Goal: Transaction & Acquisition: Purchase product/service

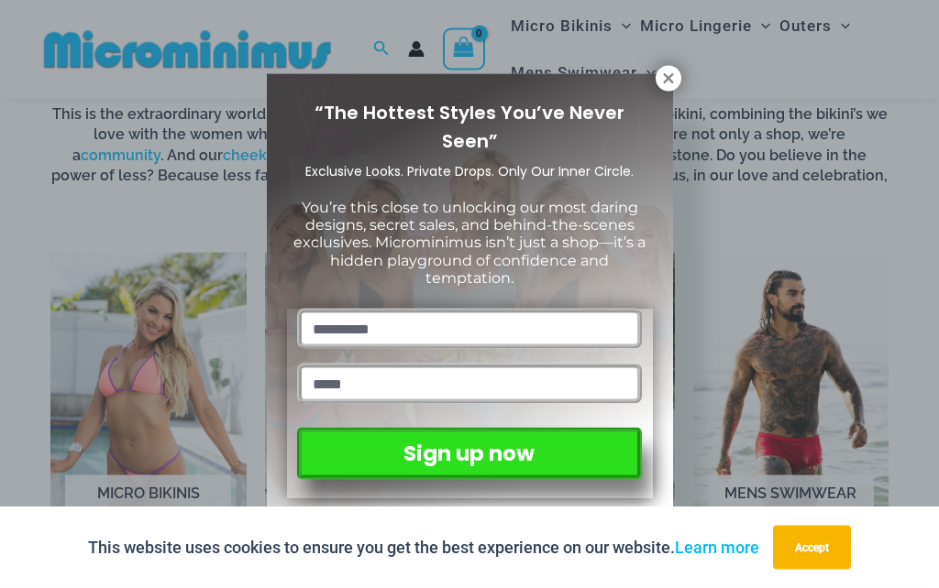
scroll to position [1038, 0]
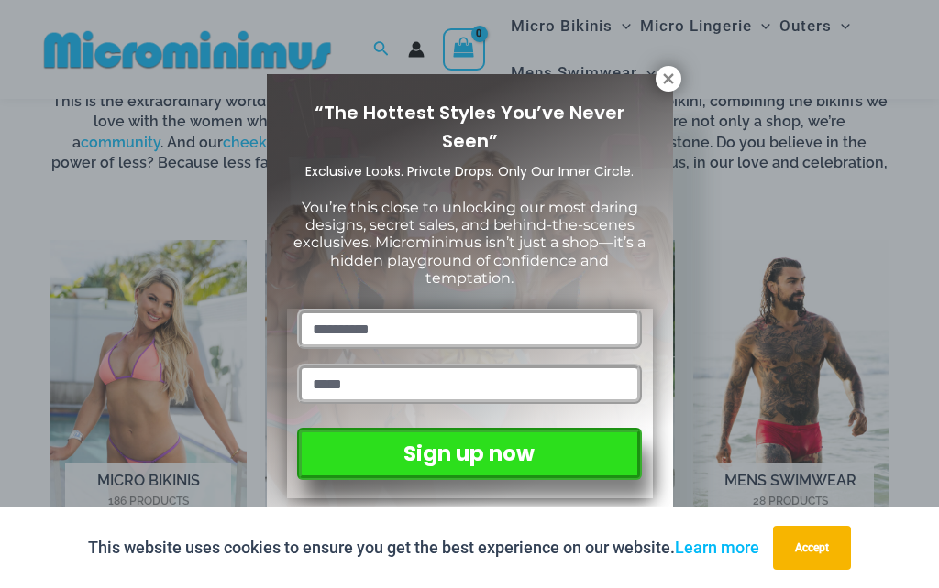
click at [670, 85] on icon at bounding box center [668, 79] width 16 height 16
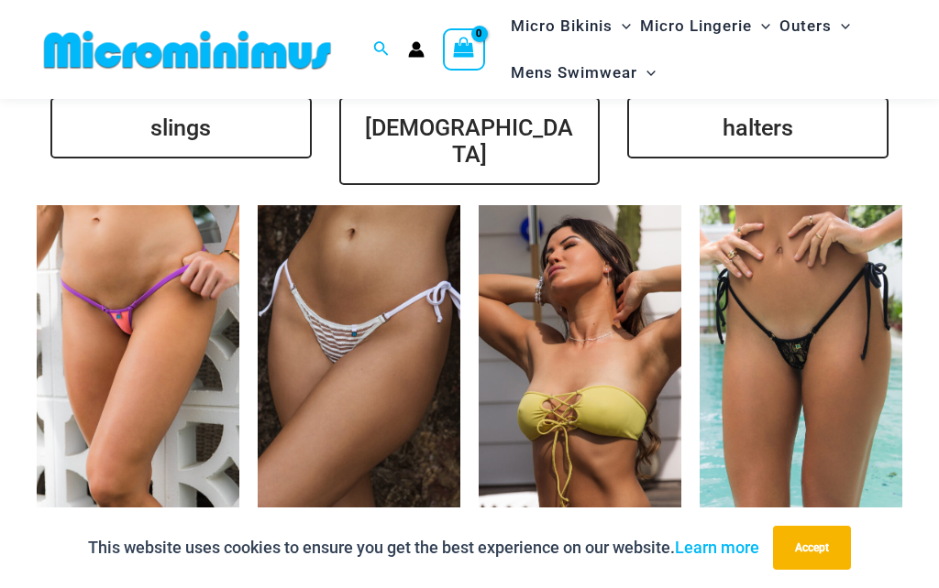
scroll to position [4225, 0]
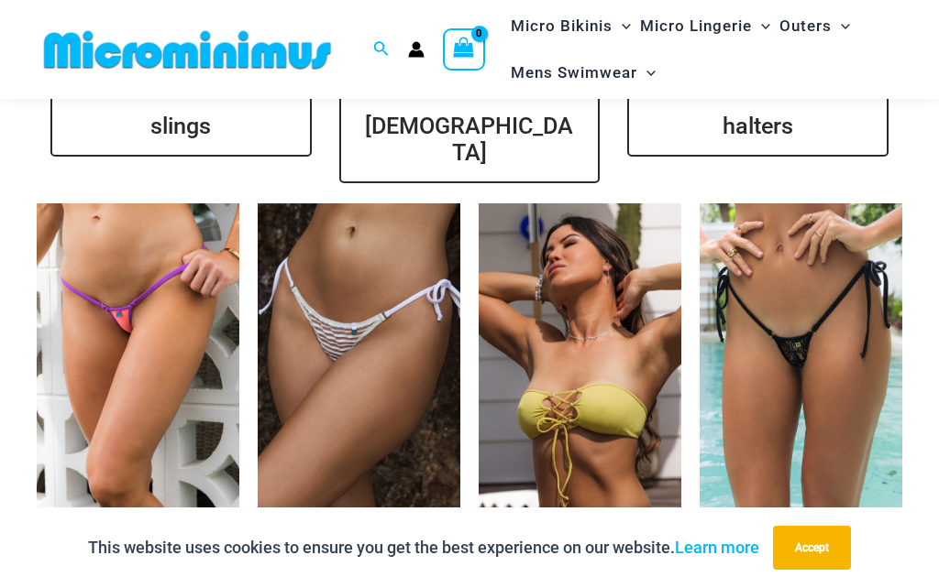
click at [699, 203] on img at bounding box center [699, 203] width 0 height 0
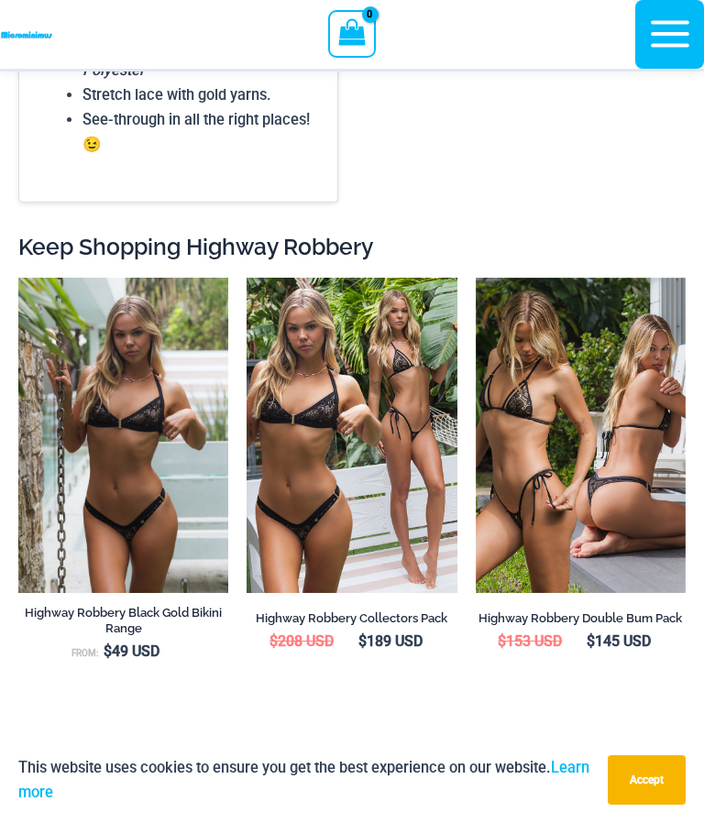
scroll to position [3591, 0]
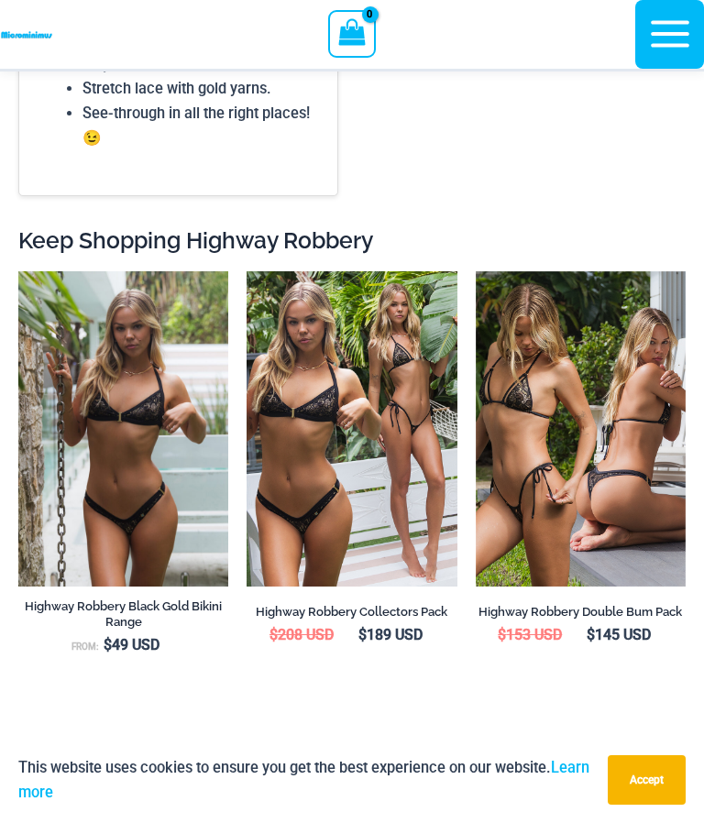
click at [476, 271] on img at bounding box center [476, 271] width 0 height 0
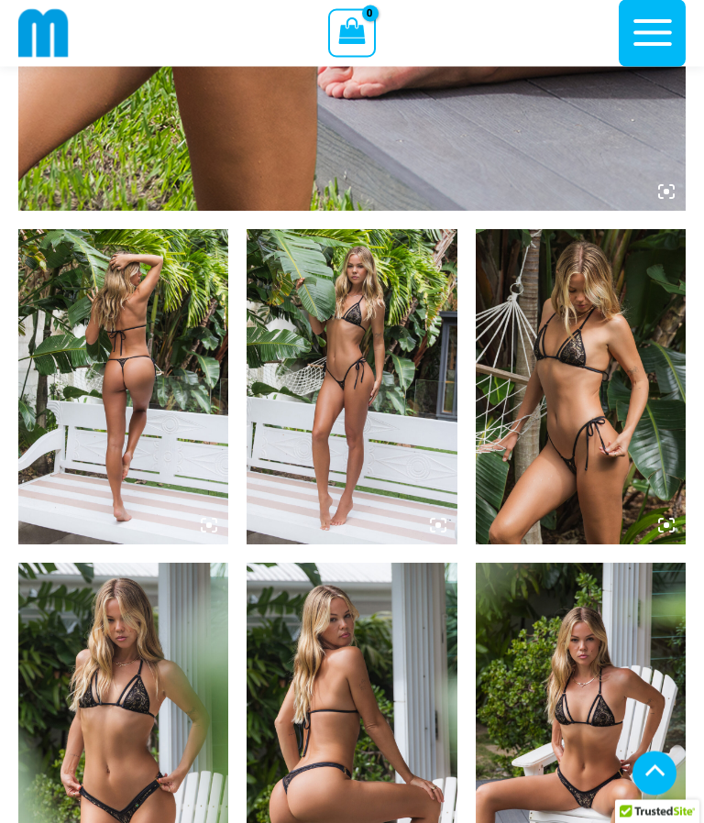
scroll to position [906, 0]
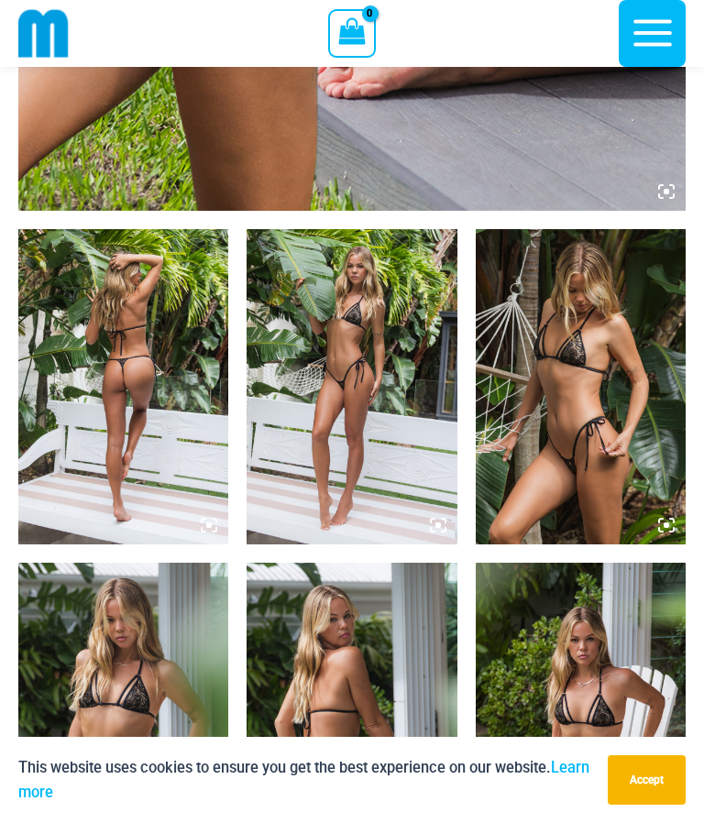
click at [385, 440] on img at bounding box center [352, 386] width 210 height 315
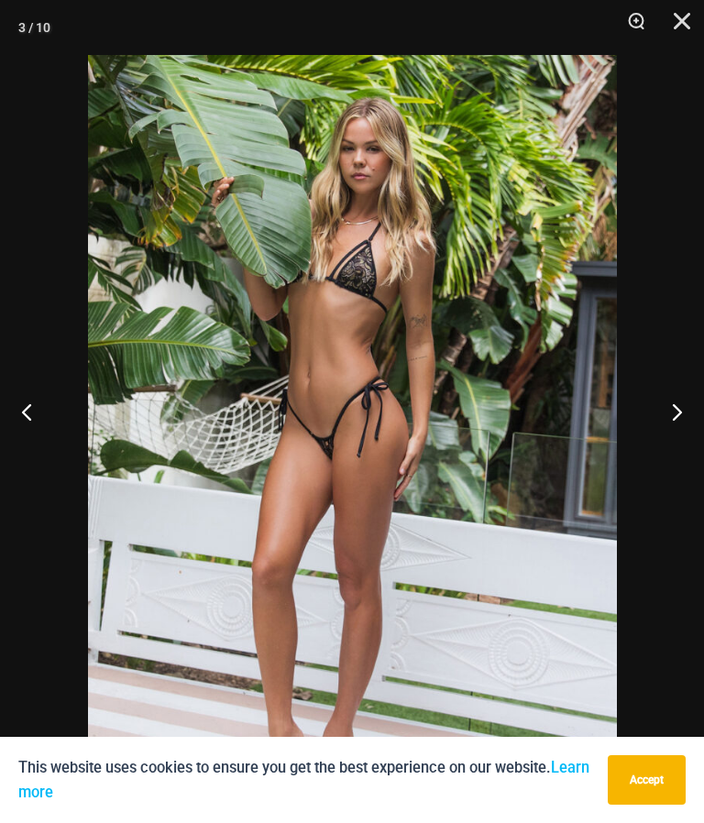
click at [674, 457] on button "Next" at bounding box center [669, 412] width 69 height 92
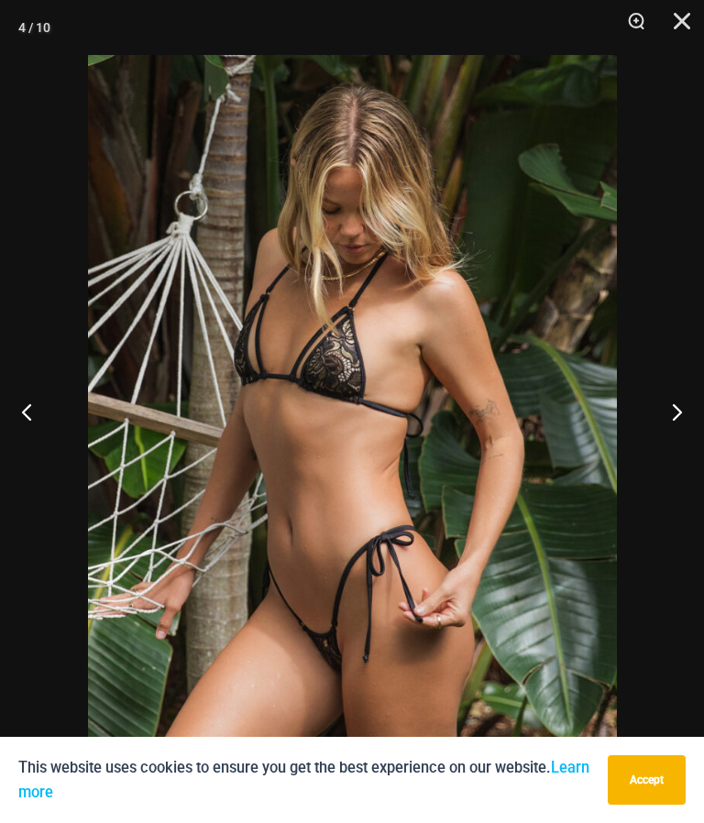
click at [674, 438] on button "Next" at bounding box center [669, 412] width 69 height 92
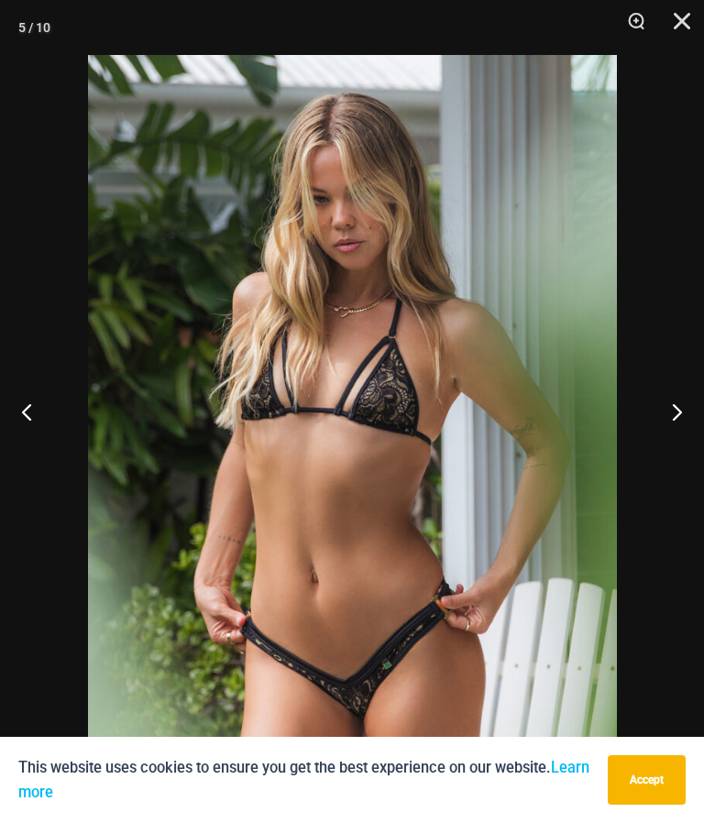
click at [675, 457] on button "Next" at bounding box center [669, 412] width 69 height 92
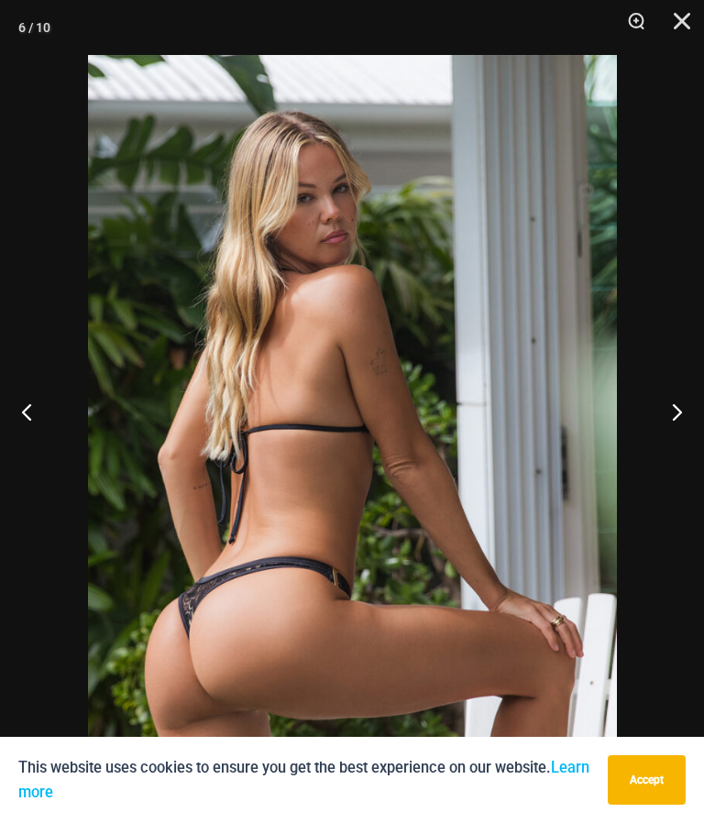
click at [659, 449] on button "Next" at bounding box center [669, 412] width 69 height 92
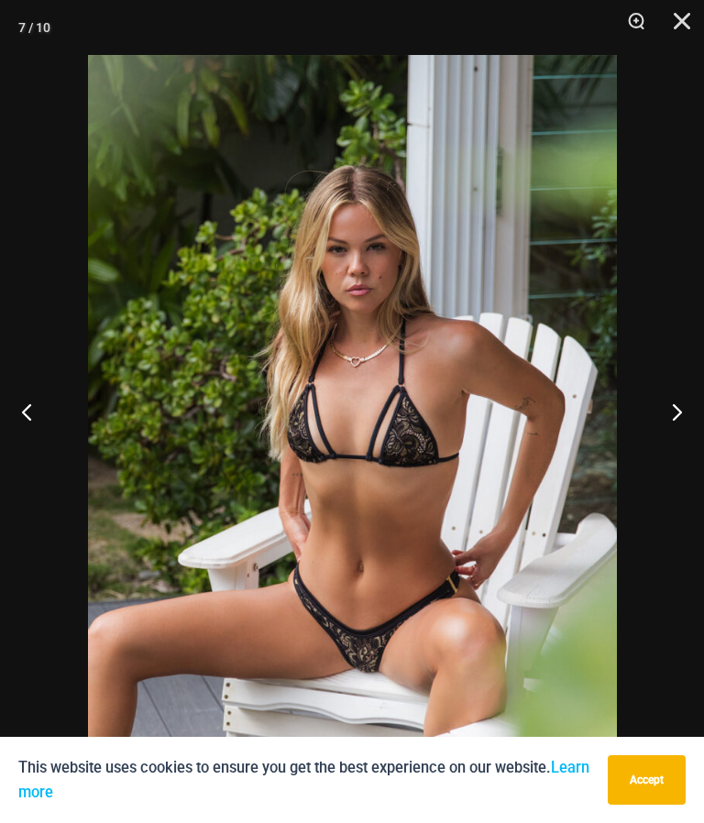
click at [669, 454] on button "Next" at bounding box center [669, 412] width 69 height 92
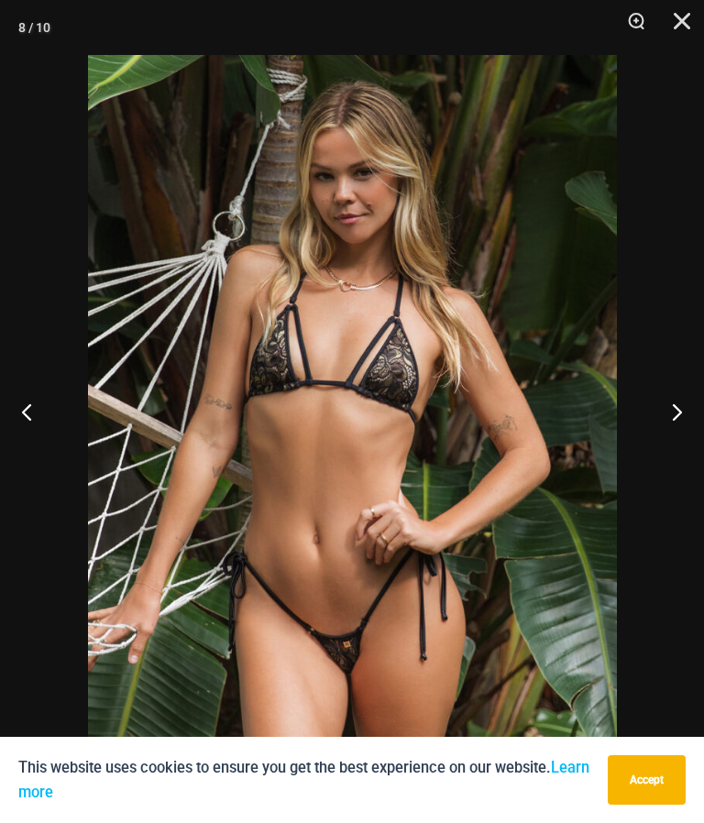
click at [670, 434] on button "Next" at bounding box center [669, 412] width 69 height 92
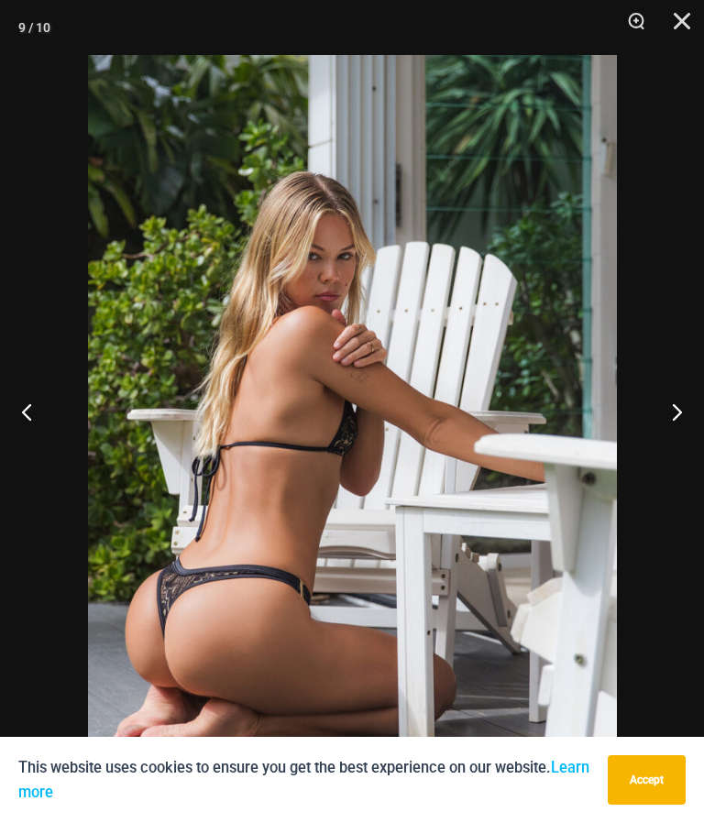
click at [674, 436] on button "Next" at bounding box center [669, 412] width 69 height 92
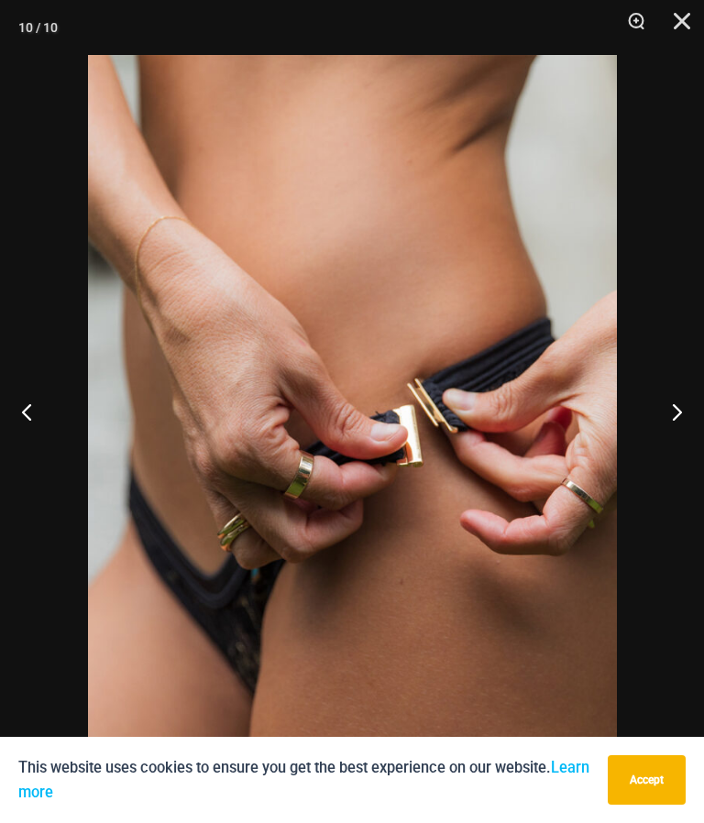
click at [676, 456] on button "Next" at bounding box center [669, 412] width 69 height 92
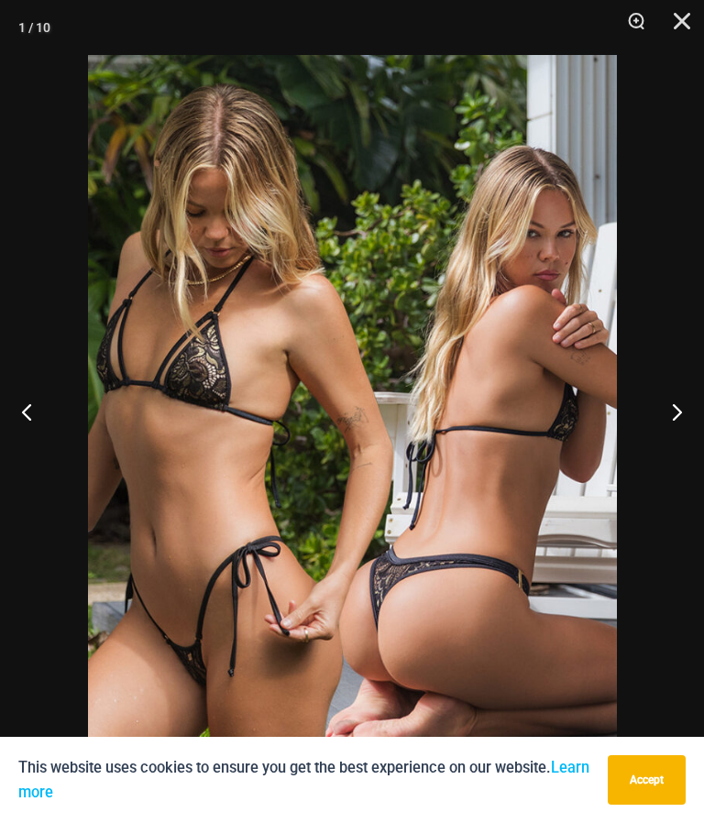
click at [676, 448] on button "Next" at bounding box center [669, 412] width 69 height 92
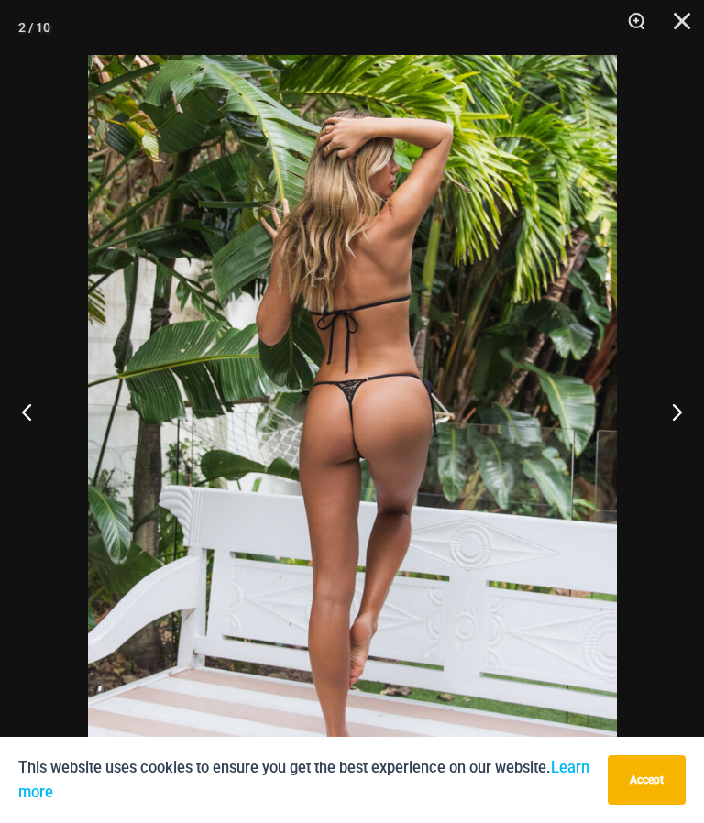
click at [682, 28] on button "Close" at bounding box center [676, 27] width 46 height 55
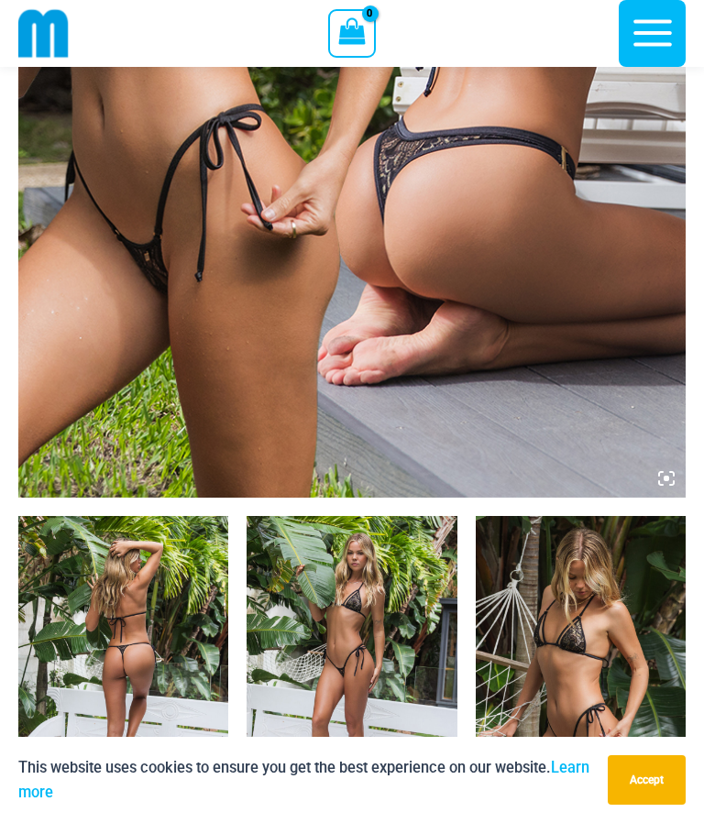
scroll to position [605, 0]
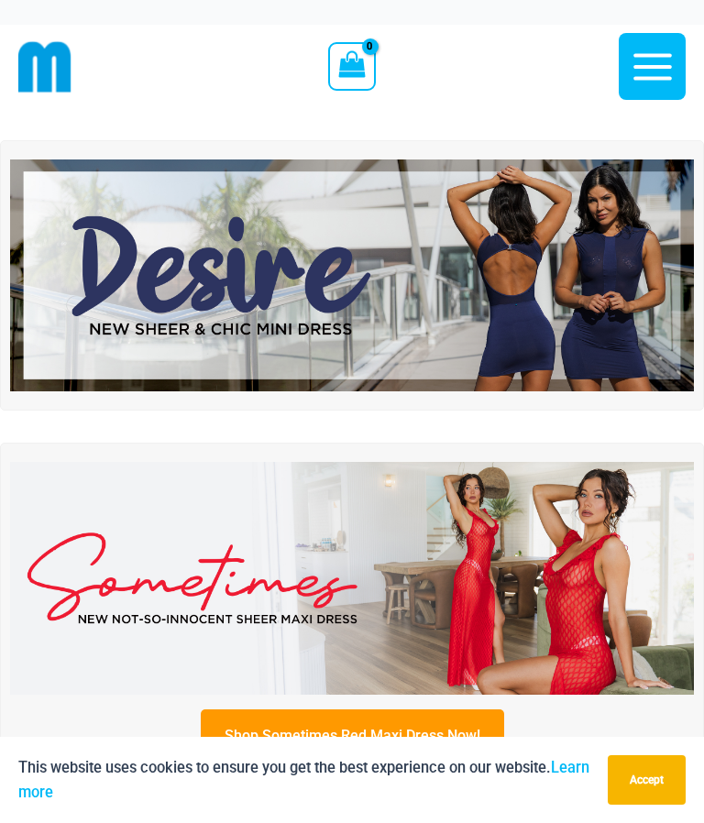
click at [656, 71] on icon "button" at bounding box center [653, 67] width 46 height 46
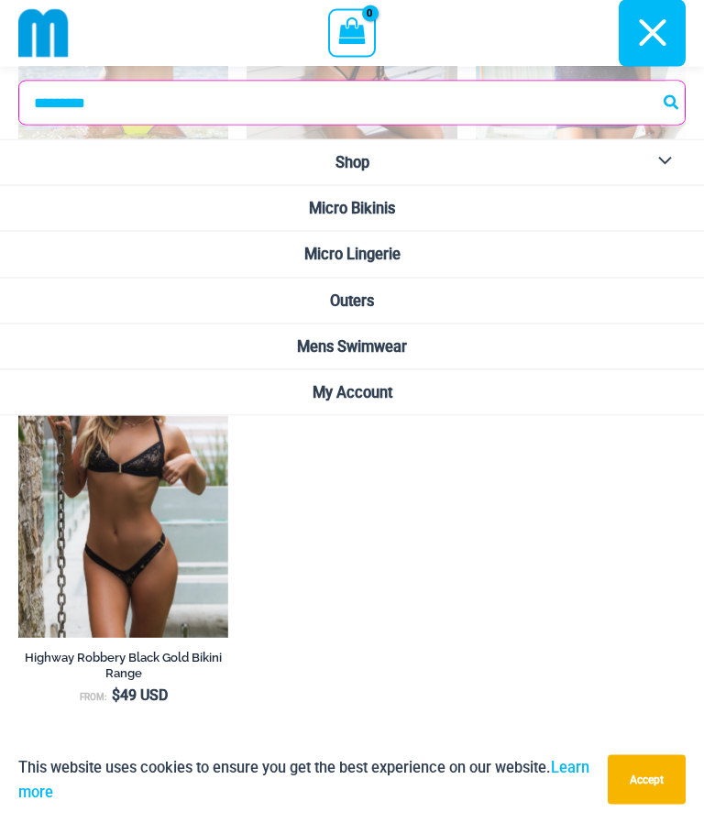
scroll to position [2099, 0]
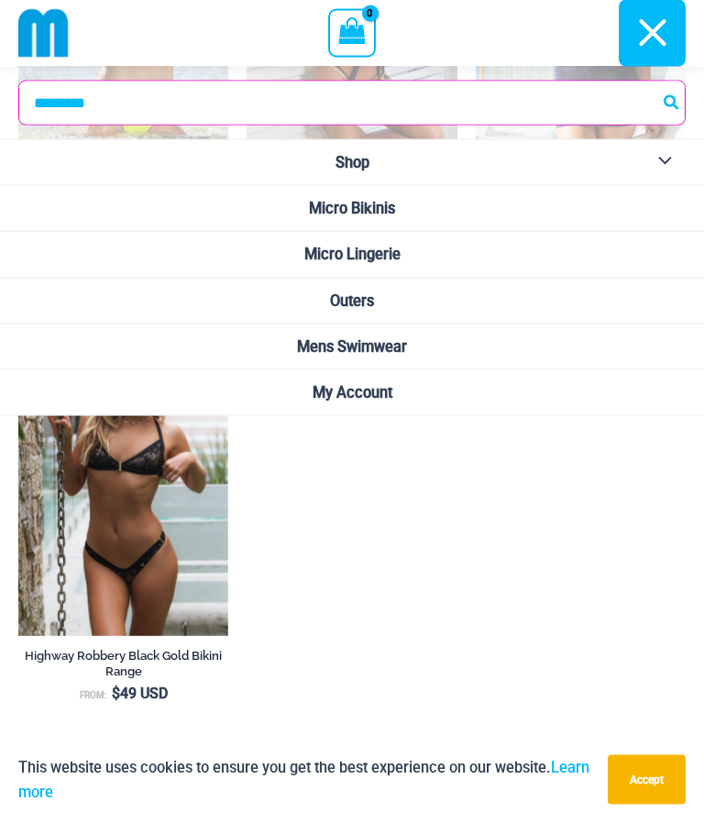
click at [661, 165] on button "Menu Toggle" at bounding box center [660, 162] width 50 height 45
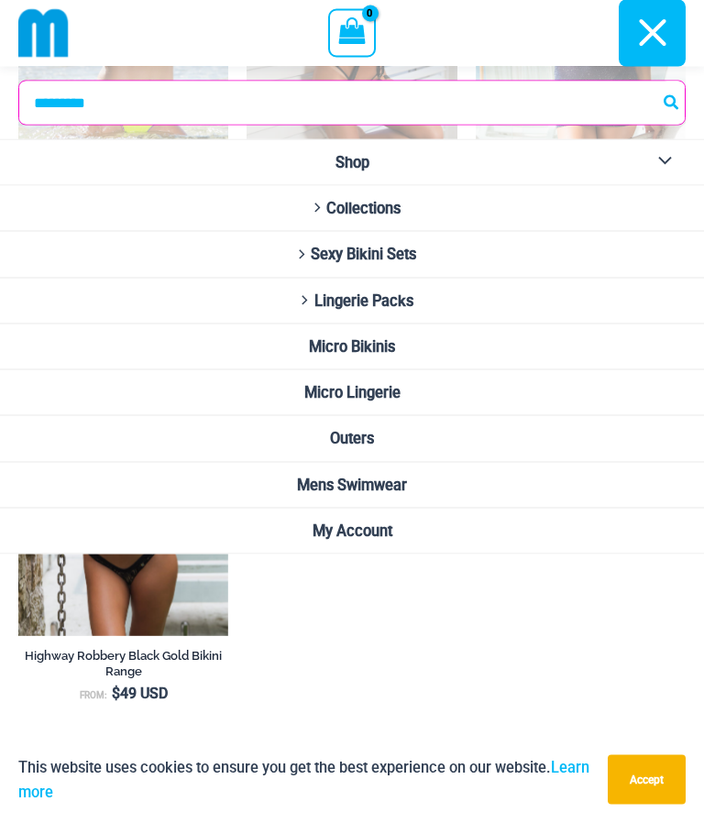
scroll to position [2100, 0]
click at [311, 258] on span "Sexy Bikini Sets" at bounding box center [363, 254] width 105 height 17
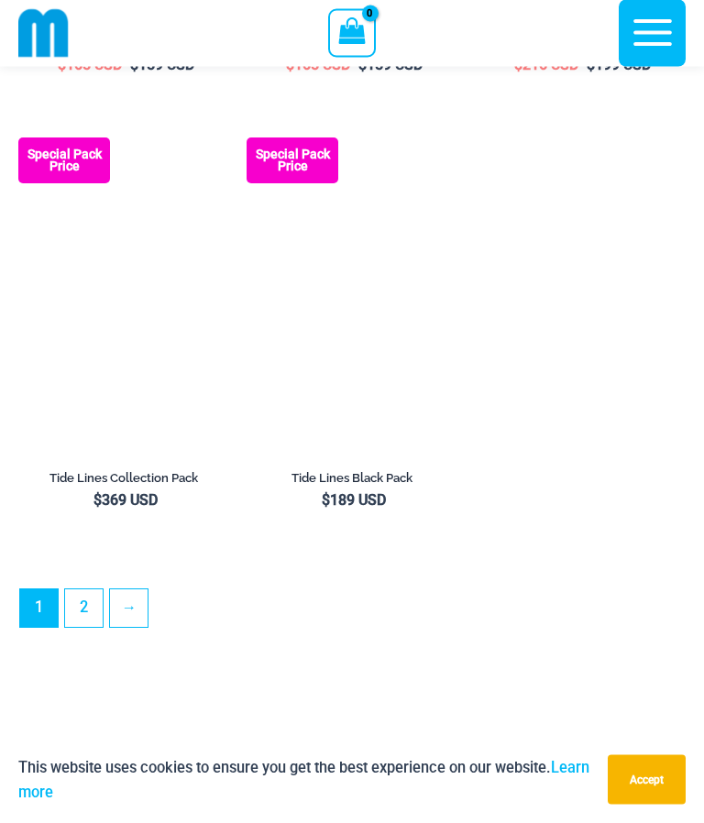
scroll to position [4492, 0]
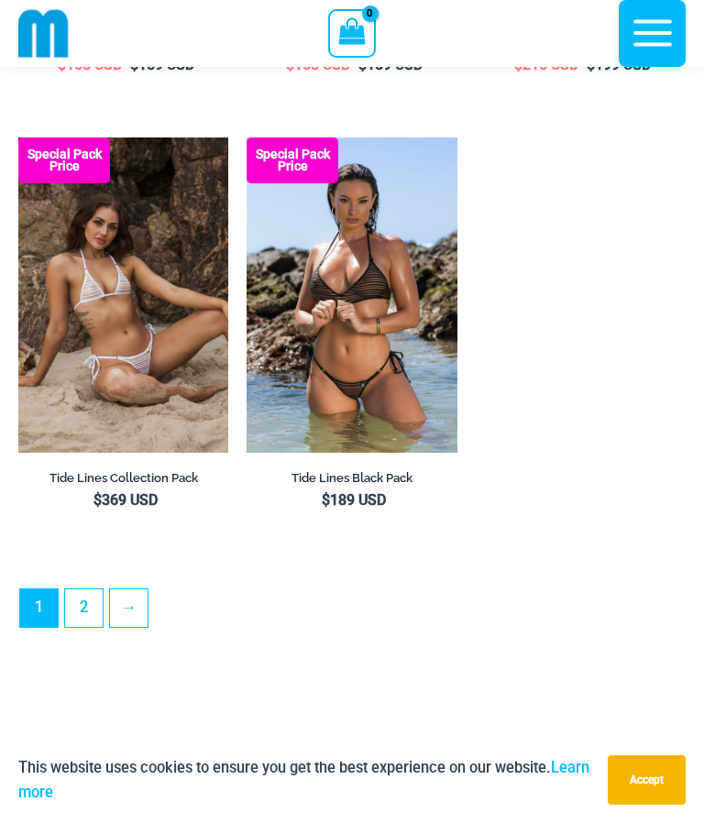
click at [91, 604] on link "2" at bounding box center [84, 608] width 38 height 38
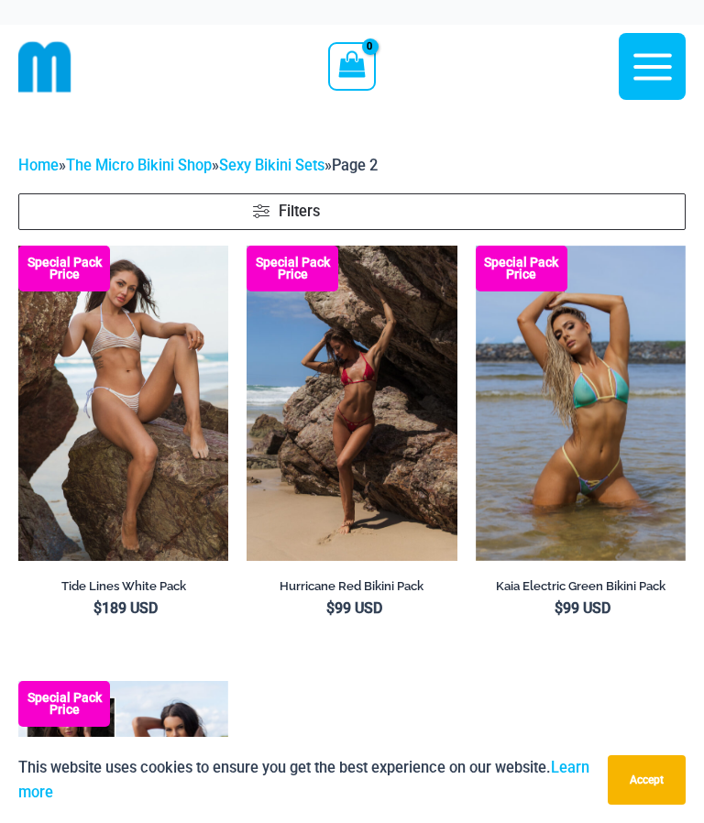
click at [60, 64] on img at bounding box center [44, 66] width 53 height 53
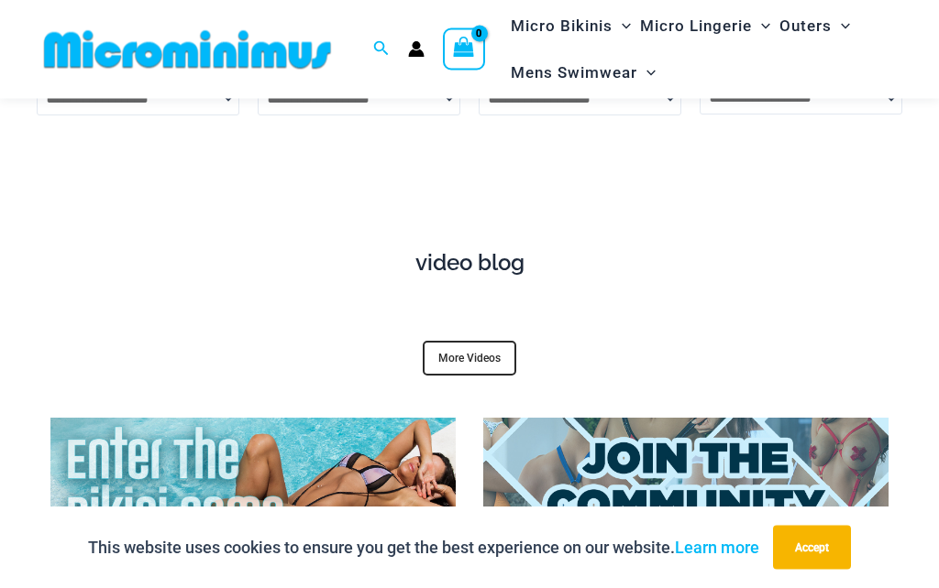
scroll to position [5725, 0]
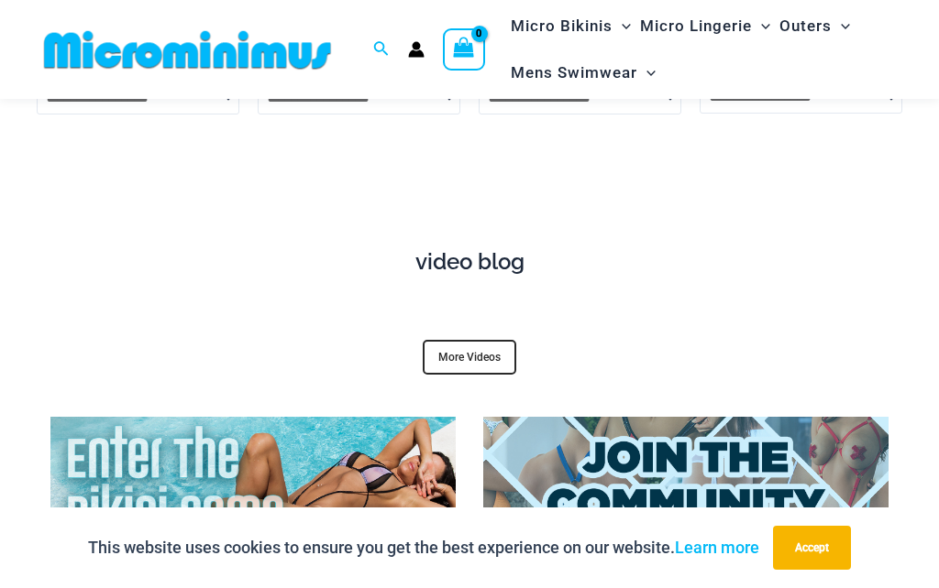
click at [480, 340] on link "More Videos" at bounding box center [469, 357] width 93 height 35
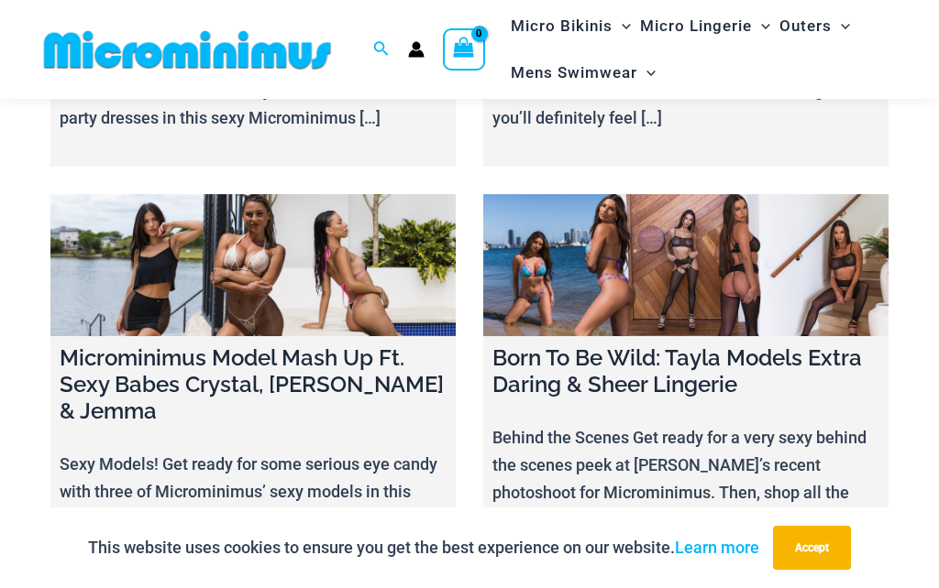
scroll to position [17747, 0]
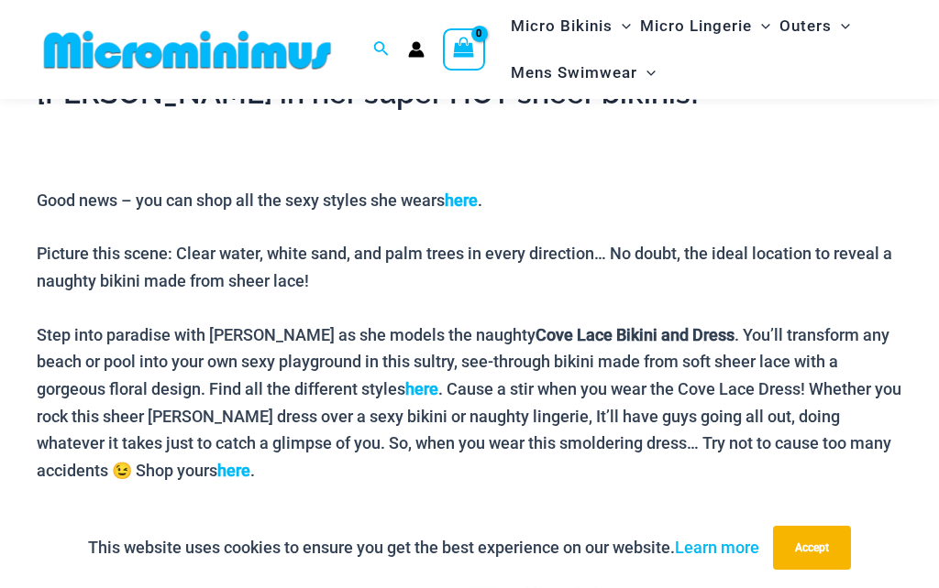
scroll to position [774, 0]
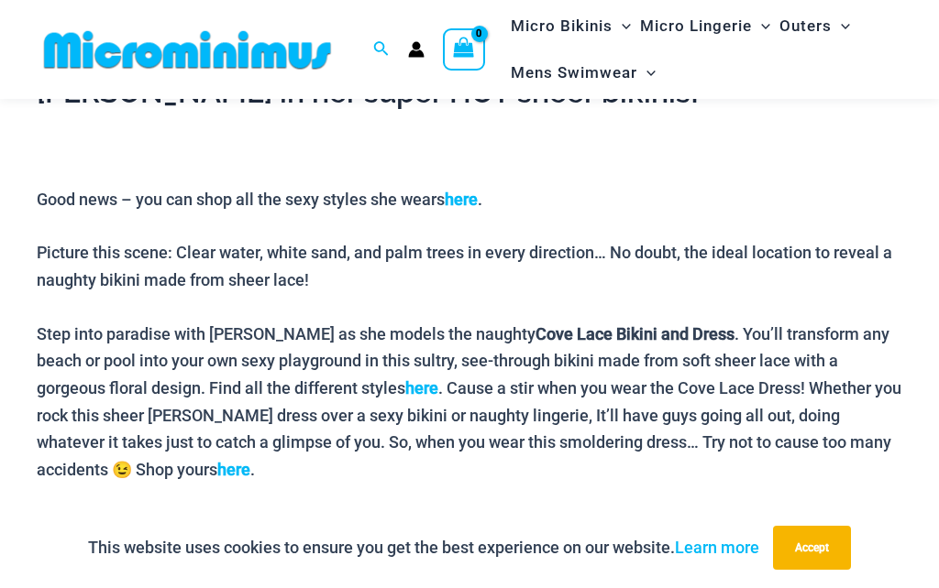
click at [475, 197] on b "here" at bounding box center [461, 199] width 33 height 19
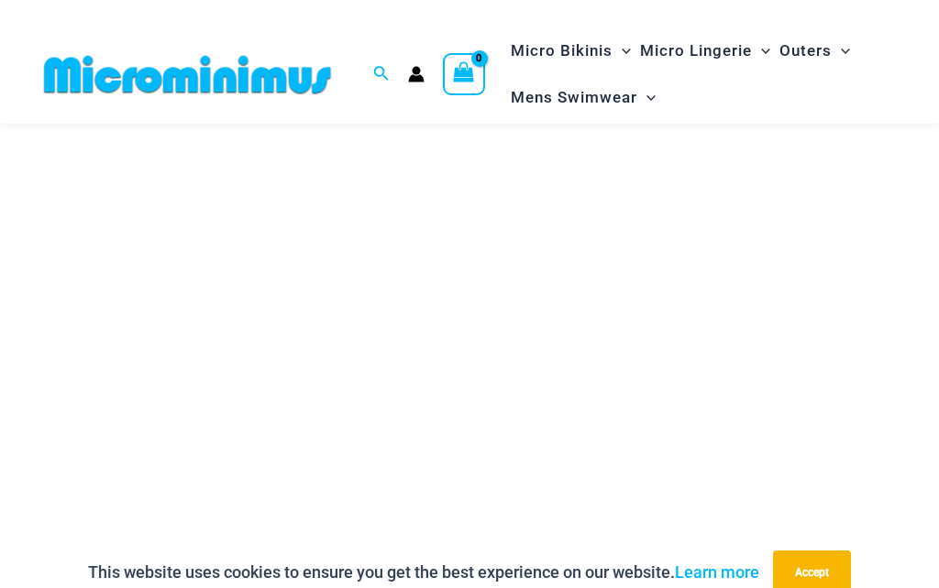
scroll to position [173, 0]
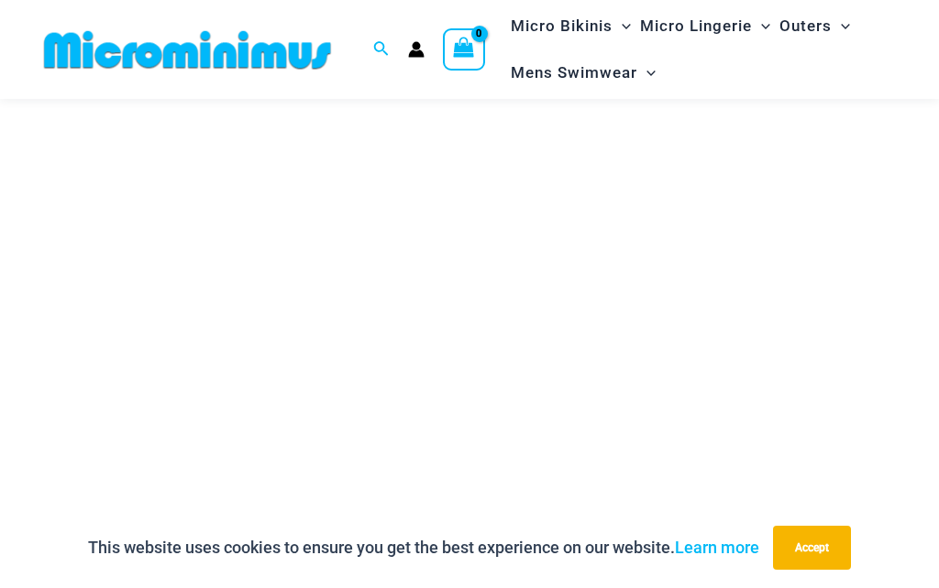
click at [818, 570] on button "Accept" at bounding box center [812, 548] width 78 height 44
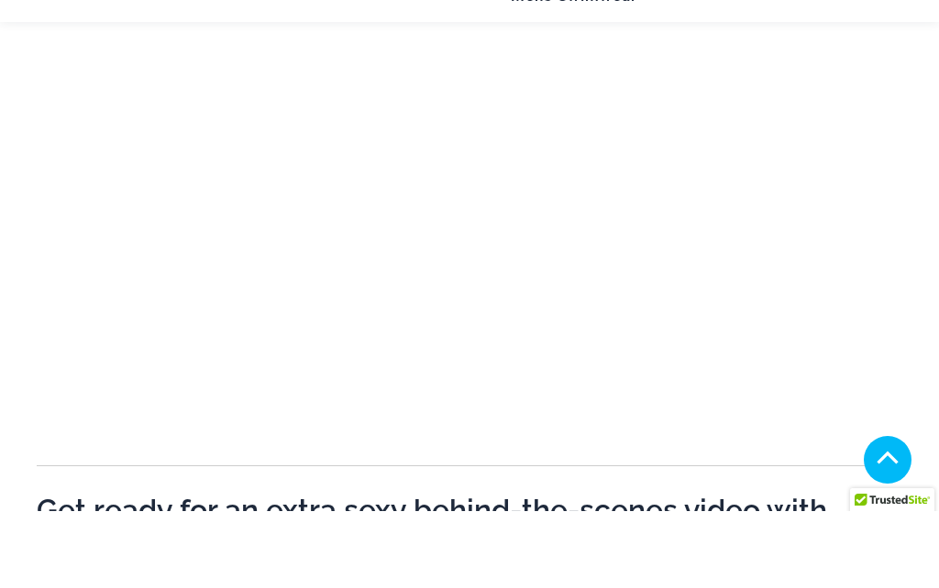
scroll to position [320, 0]
